Goal: Task Accomplishment & Management: Complete application form

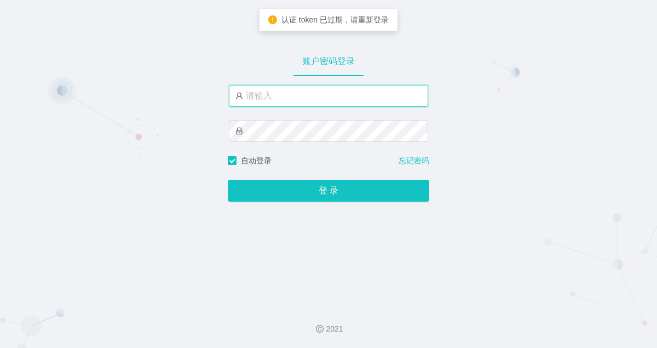
type input "admin"
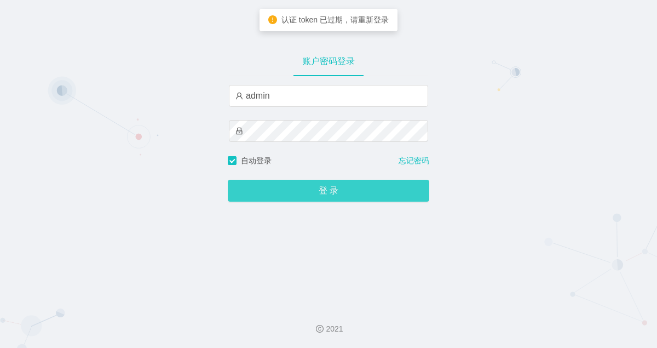
drag, startPoint x: 0, startPoint y: 0, endPoint x: 310, endPoint y: 191, distance: 364.0
click at [310, 191] on button "登 录" at bounding box center [329, 191] width 202 height 22
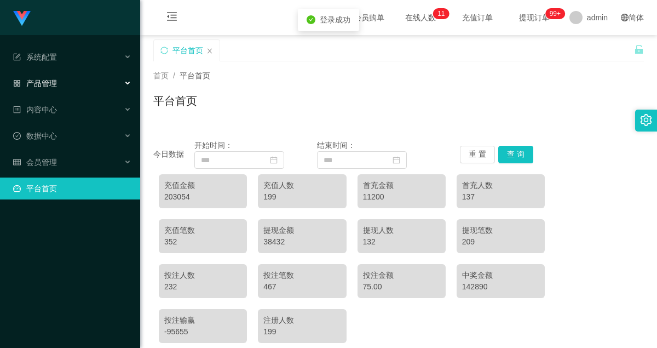
click at [43, 80] on span "产品管理" at bounding box center [35, 83] width 44 height 9
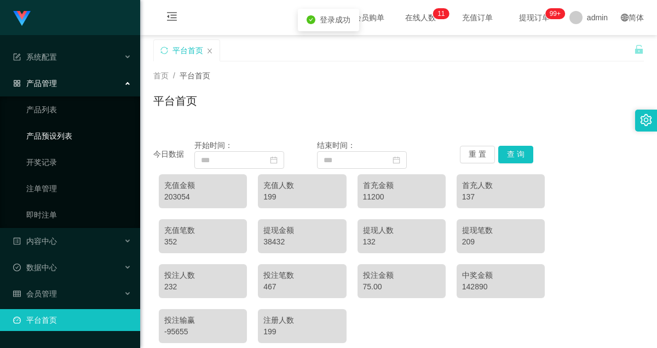
drag, startPoint x: 60, startPoint y: 133, endPoint x: 66, endPoint y: 134, distance: 5.7
click at [60, 133] on link "产品预设列表" at bounding box center [78, 136] width 105 height 22
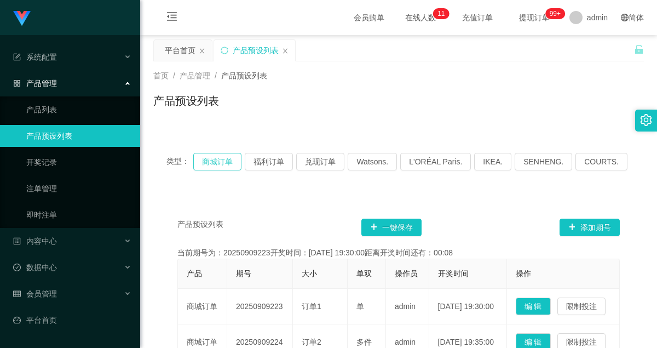
click at [226, 163] on button "商城订单" at bounding box center [217, 162] width 48 height 18
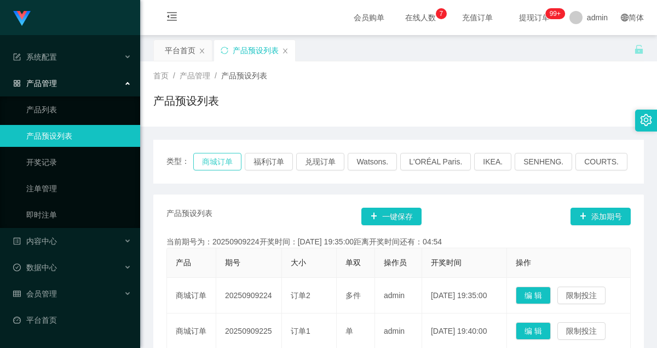
drag, startPoint x: 0, startPoint y: 0, endPoint x: 234, endPoint y: 161, distance: 284.0
click at [234, 161] on button "商城订单" at bounding box center [217, 162] width 48 height 18
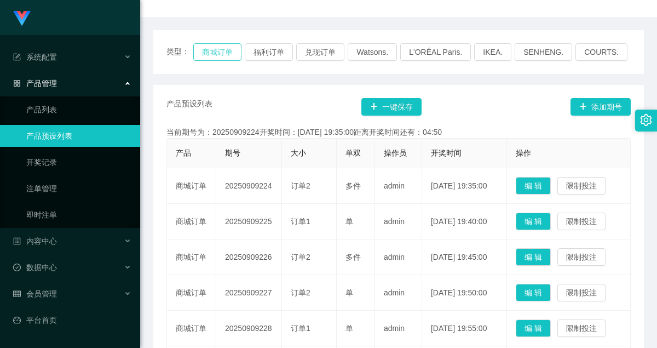
scroll to position [164, 0]
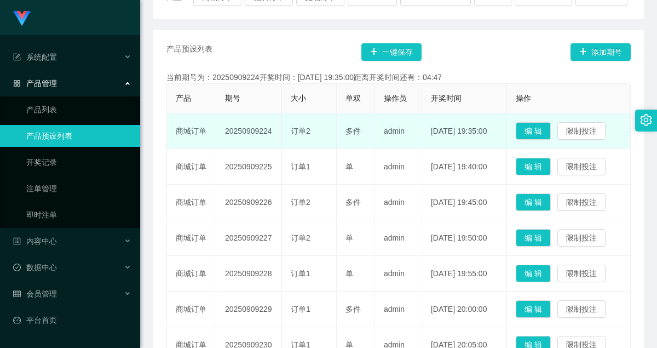
drag, startPoint x: 226, startPoint y: 133, endPoint x: 272, endPoint y: 131, distance: 46.6
click at [272, 131] on td "20250909224" at bounding box center [249, 131] width 66 height 36
copy td "20250909224"
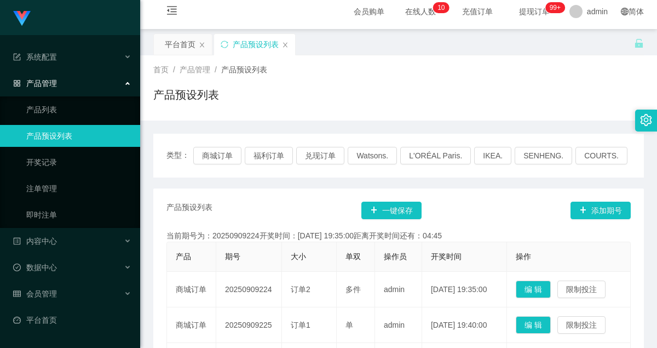
scroll to position [0, 0]
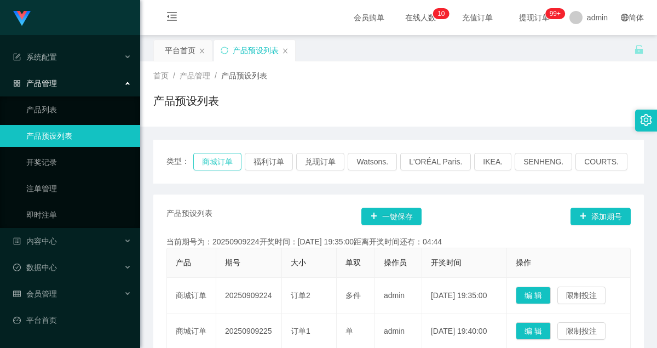
click at [225, 164] on button "商城订单" at bounding box center [217, 162] width 48 height 18
click at [42, 290] on span "会员管理" at bounding box center [35, 293] width 44 height 9
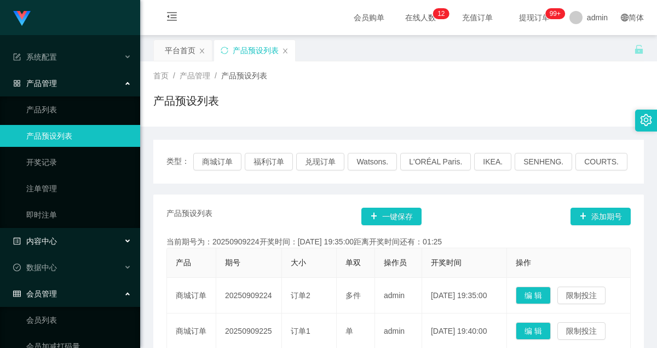
scroll to position [204, 0]
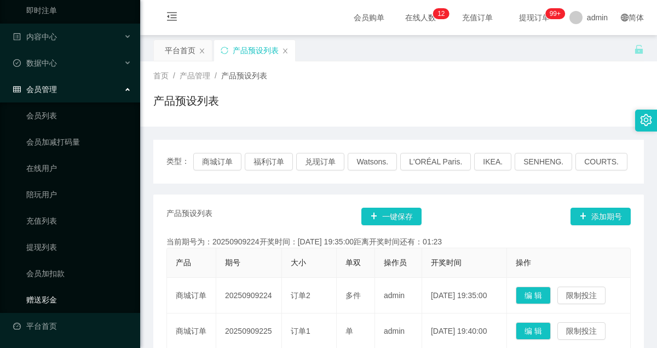
click at [44, 297] on link "赠送彩金" at bounding box center [78, 300] width 105 height 22
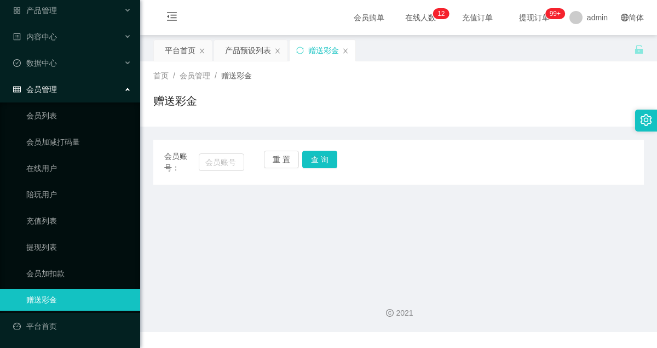
scroll to position [73, 0]
click at [222, 165] on input "text" at bounding box center [221, 162] width 45 height 18
type input "vink"
click at [229, 166] on input "text" at bounding box center [221, 162] width 45 height 18
click at [234, 166] on input "vinkops" at bounding box center [221, 162] width 45 height 18
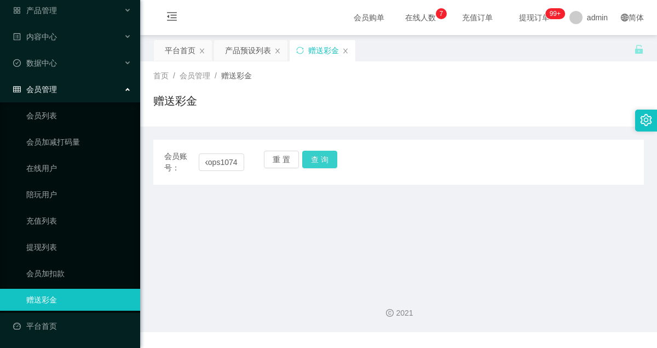
scroll to position [0, 0]
click at [318, 160] on button "查 询" at bounding box center [319, 160] width 35 height 18
click at [209, 163] on input "vinkops1074" at bounding box center [221, 162] width 45 height 18
click at [324, 160] on button "查 询" at bounding box center [319, 160] width 35 height 18
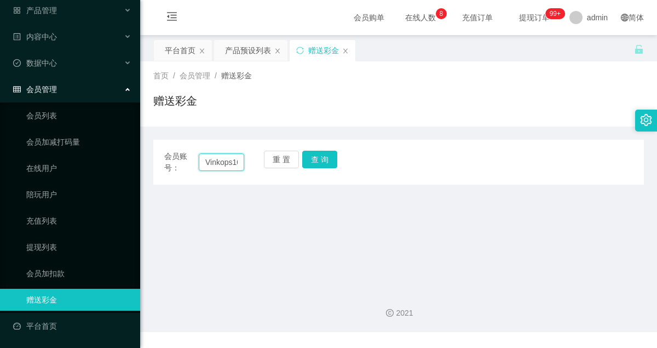
click at [232, 160] on input "Vinkops1074" at bounding box center [221, 162] width 45 height 18
paste input "a"
type input "Vinakops1074"
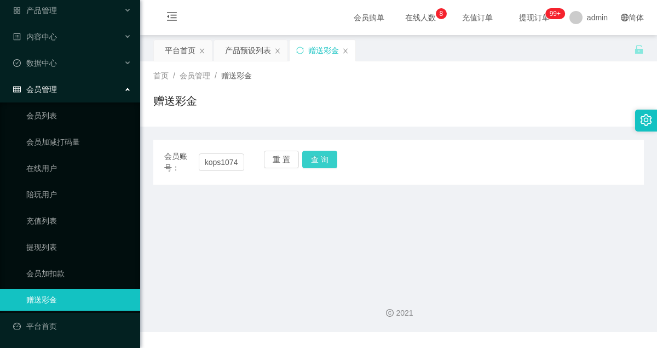
scroll to position [0, 0]
click at [313, 159] on button "查 询" at bounding box center [319, 160] width 35 height 18
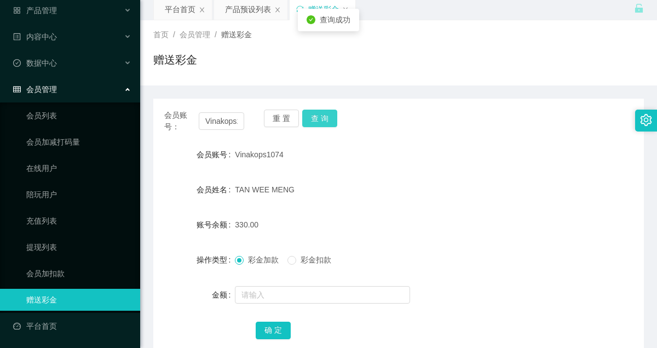
scroll to position [109, 0]
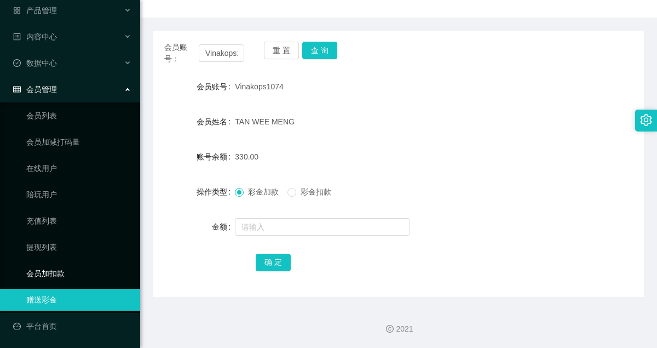
click at [53, 272] on link "会员加扣款" at bounding box center [78, 273] width 105 height 22
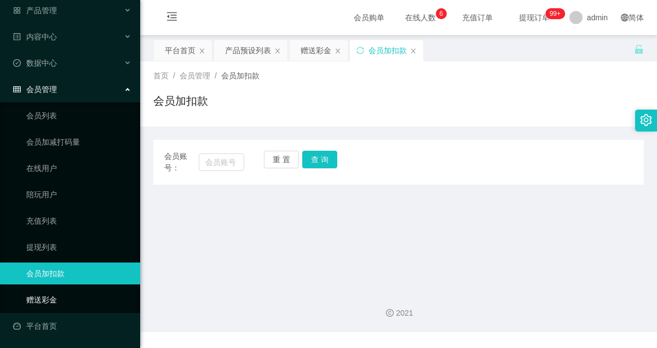
click at [44, 294] on link "赠送彩金" at bounding box center [78, 300] width 105 height 22
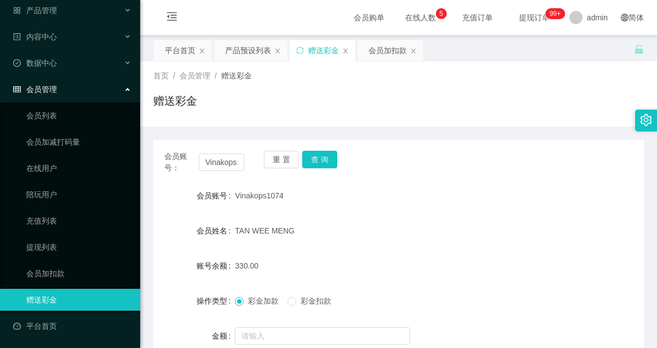
scroll to position [109, 0]
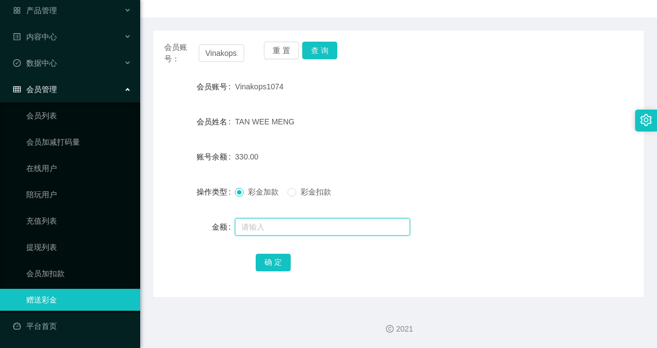
click at [268, 231] on input "text" at bounding box center [322, 227] width 175 height 18
type input "45"
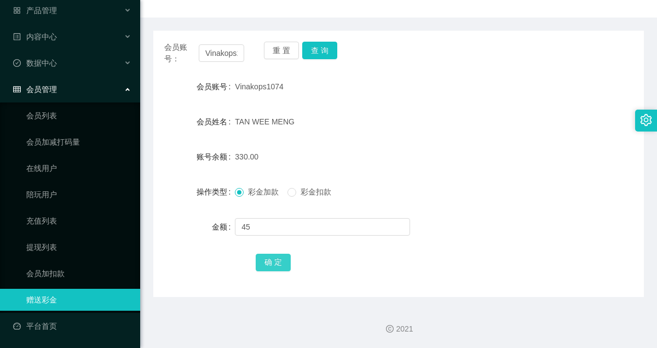
click at [281, 261] on button "确 定" at bounding box center [273, 263] width 35 height 18
